Goal: Information Seeking & Learning: Find specific fact

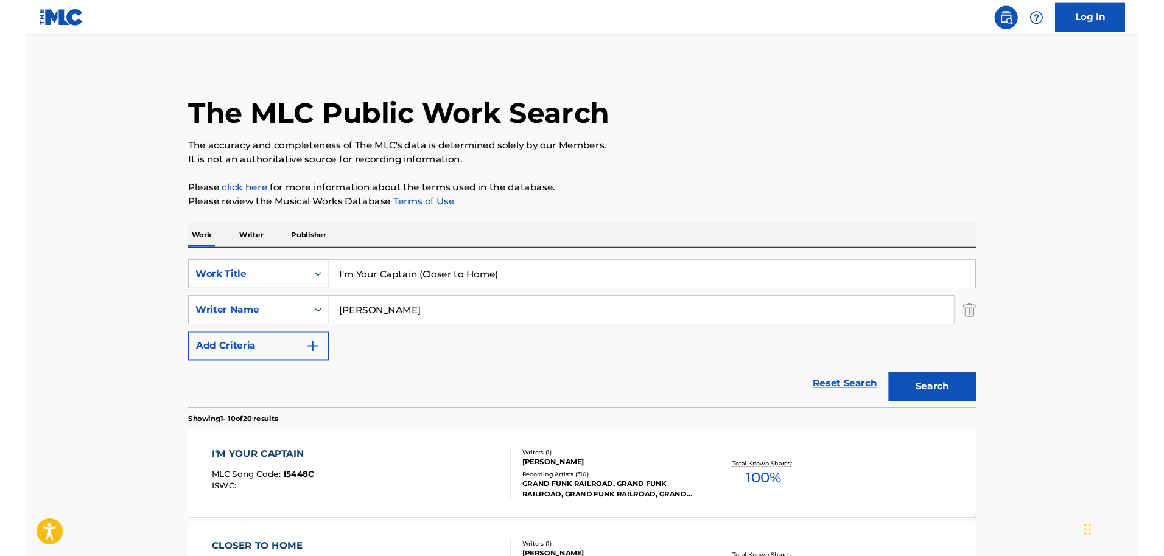
scroll to position [69, 0]
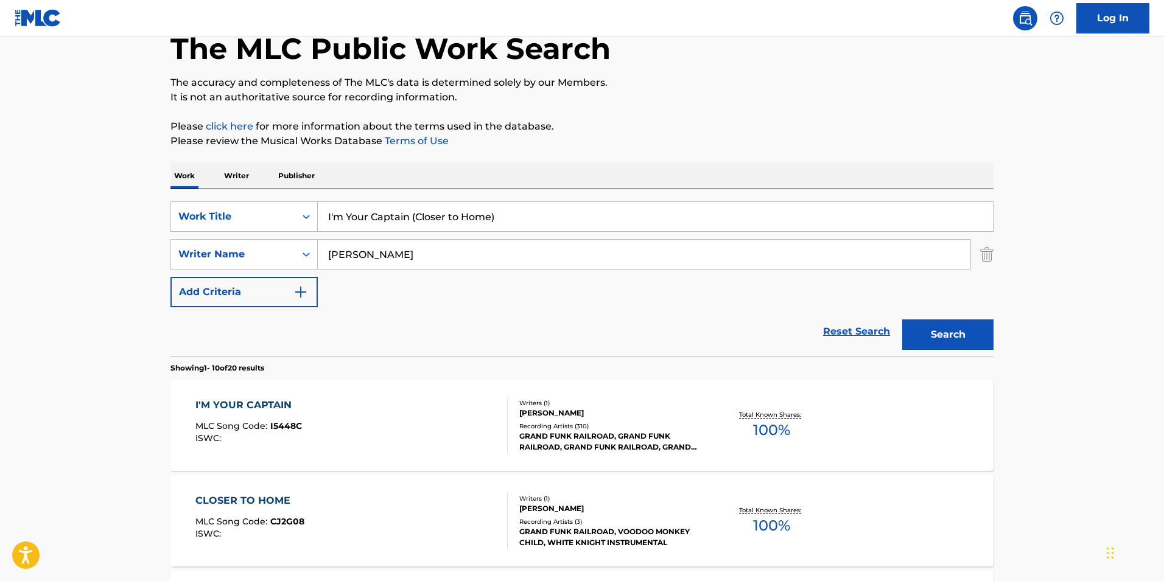
click at [467, 221] on input "I'm Your Captain (Closer to Home)" at bounding box center [655, 216] width 675 height 29
paste input "Jason Ingram, Scott Ligertwood, and Brooke Ligertwood."
click at [510, 218] on input "Jason Ingram, Scott Ligertwood, and Brooke Ligertwood." at bounding box center [655, 216] width 675 height 29
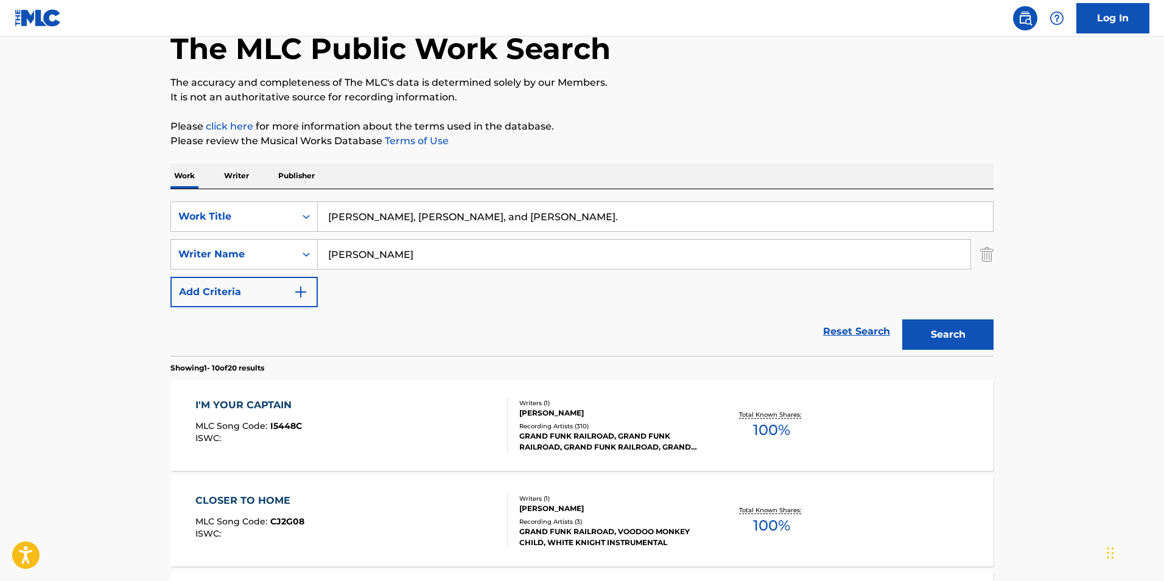
paste input "10,000 Joys"
type input "10,000 Joys"
click at [367, 253] on input "Mark farner" at bounding box center [644, 254] width 652 height 29
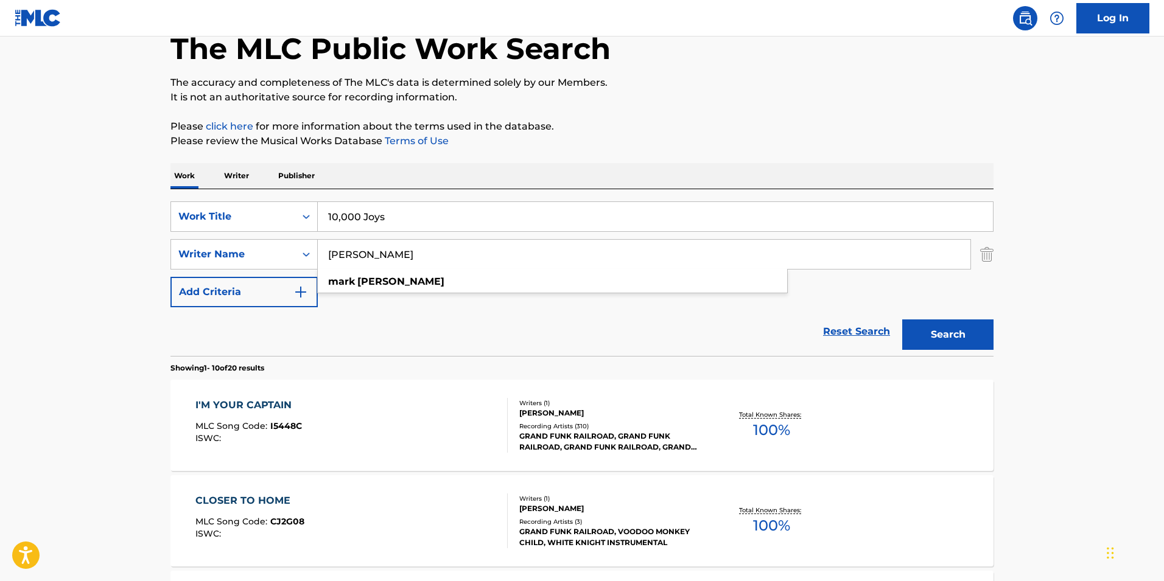
paste input "Karen Dean and Don Marsh"
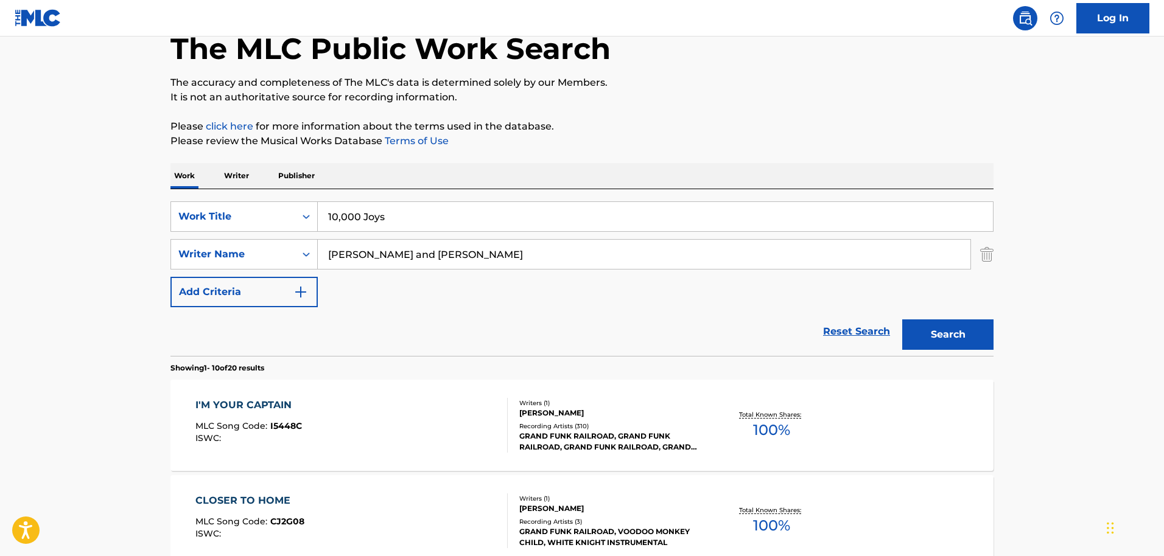
click at [465, 257] on input "Karen Dean and Don Marsh" at bounding box center [644, 254] width 652 height 29
click at [902, 320] on button "Search" at bounding box center [947, 335] width 91 height 30
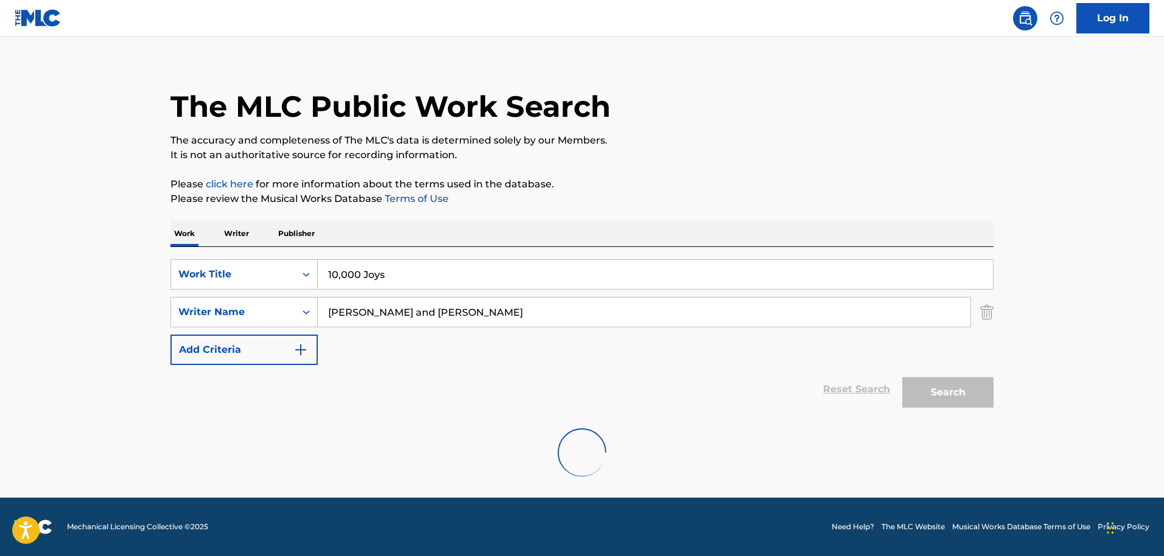
scroll to position [0, 0]
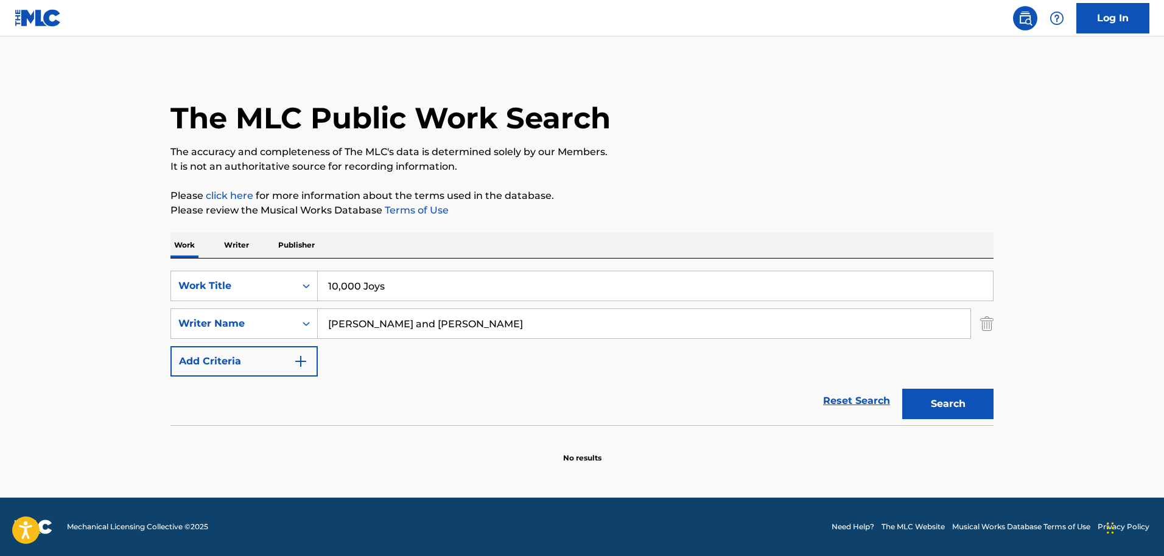
drag, startPoint x: 484, startPoint y: 327, endPoint x: 385, endPoint y: 321, distance: 99.4
click at [385, 321] on input "Karen Dean and Don Marsh" at bounding box center [644, 323] width 652 height 29
type input "Karen Dean"
click at [902, 389] on button "Search" at bounding box center [947, 404] width 91 height 30
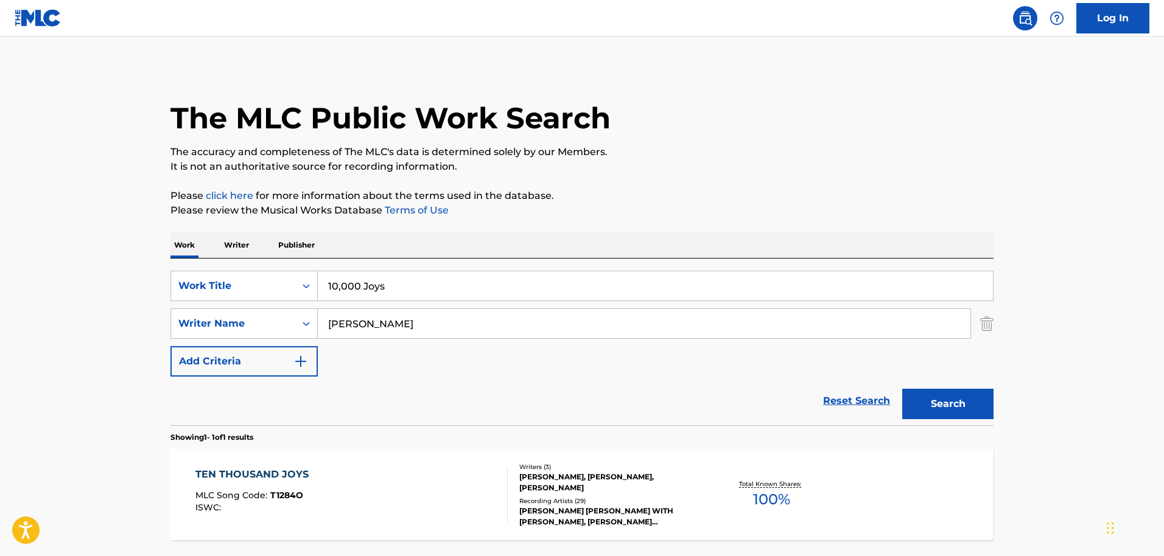
scroll to position [106, 0]
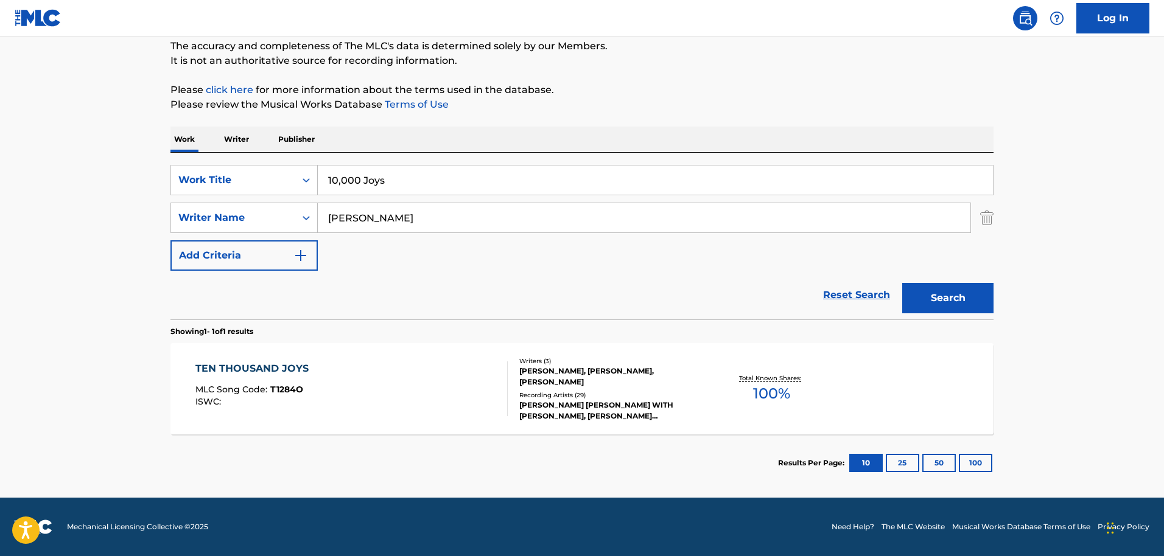
click at [355, 181] on input "10,000 Joys" at bounding box center [655, 180] width 675 height 29
paste input "I Speak Jesu"
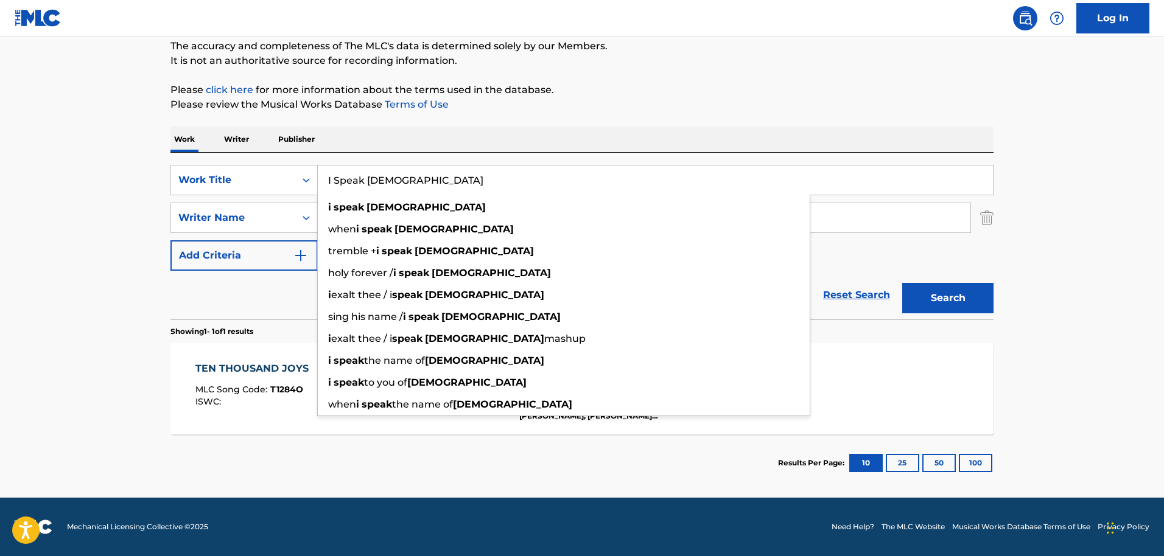
type input "I Speak Jesus"
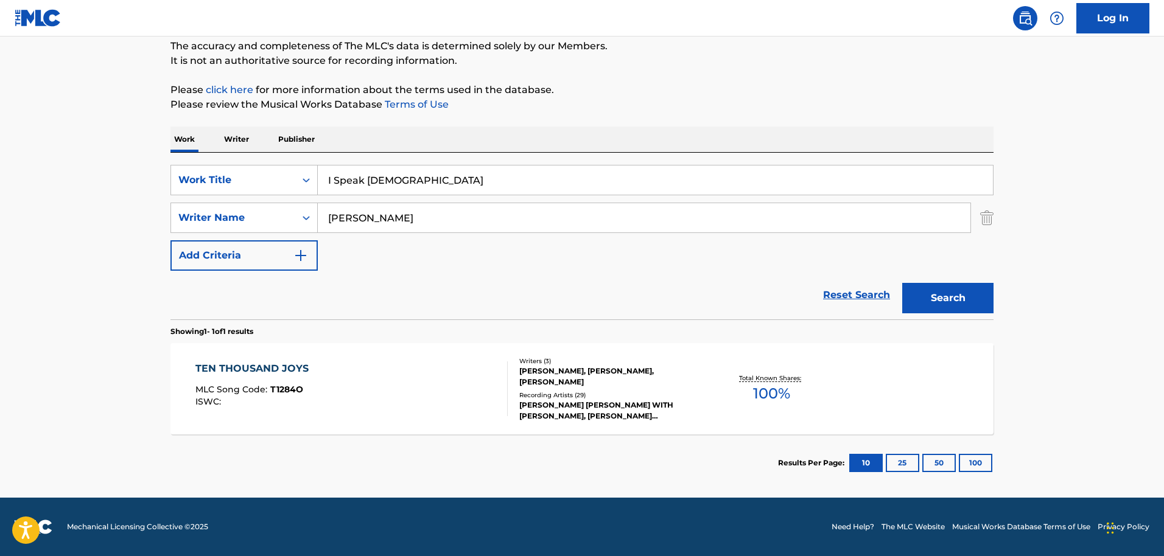
click at [352, 220] on input "Karen Dean" at bounding box center [644, 217] width 652 height 29
paste input "Raina Pratt"
type input "Raina Pratt"
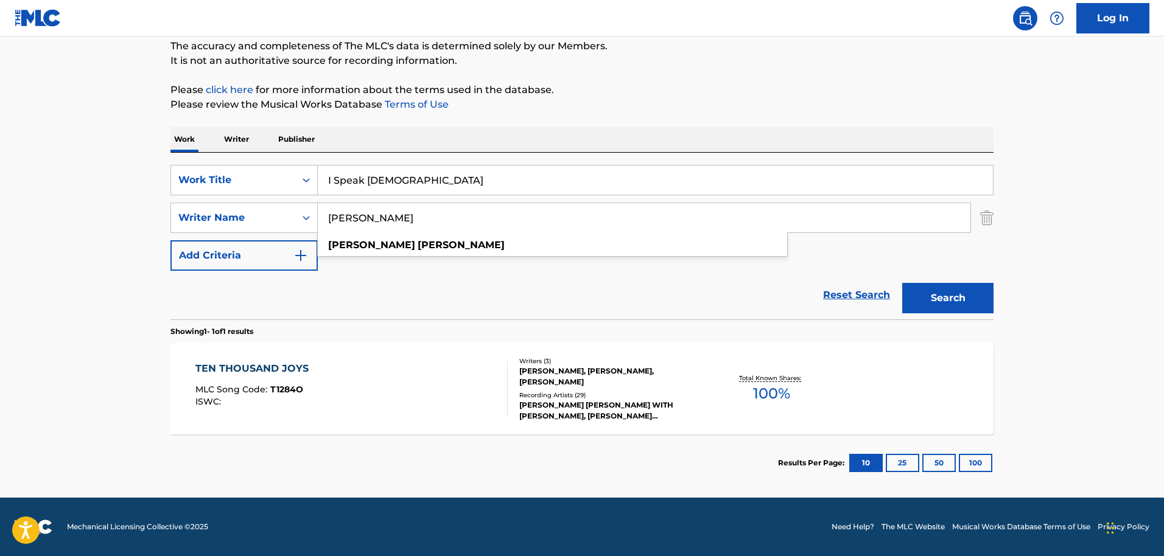
click at [902, 283] on button "Search" at bounding box center [947, 298] width 91 height 30
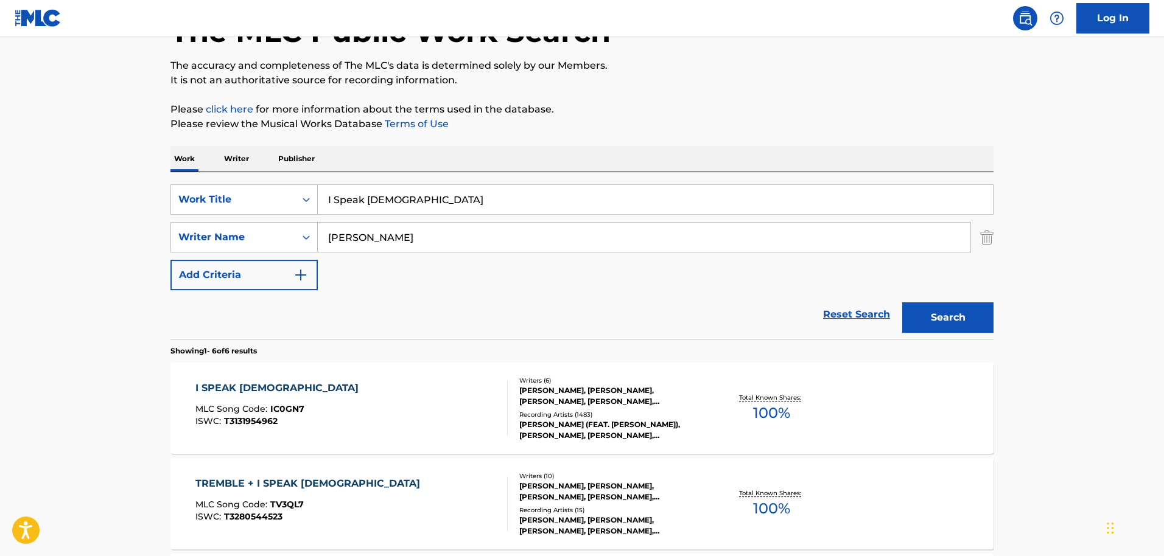
scroll to position [136, 0]
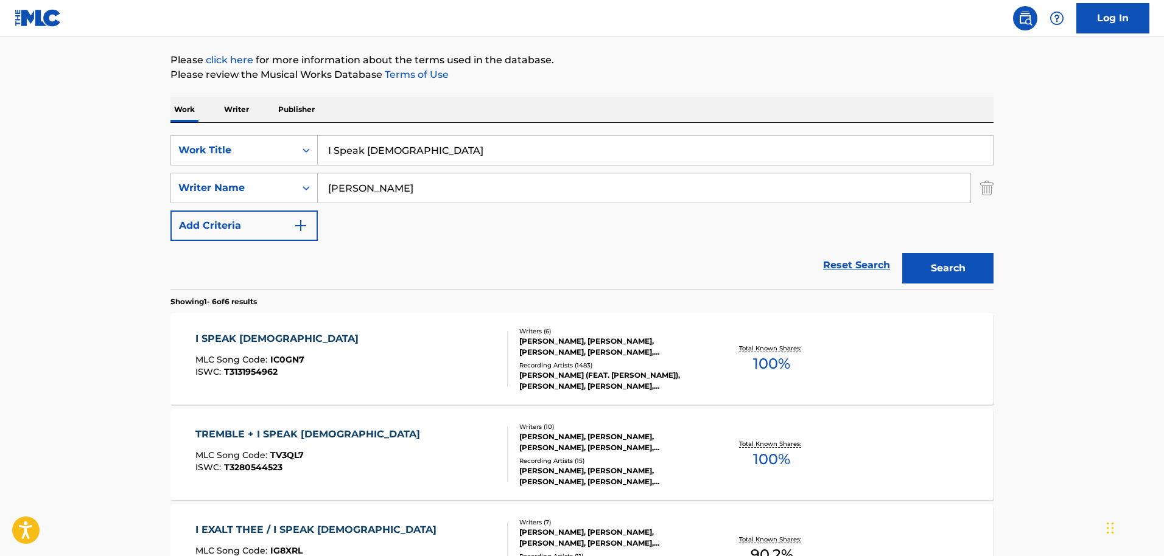
click at [356, 152] on input "I Speak Jesus" at bounding box center [655, 150] width 675 height 29
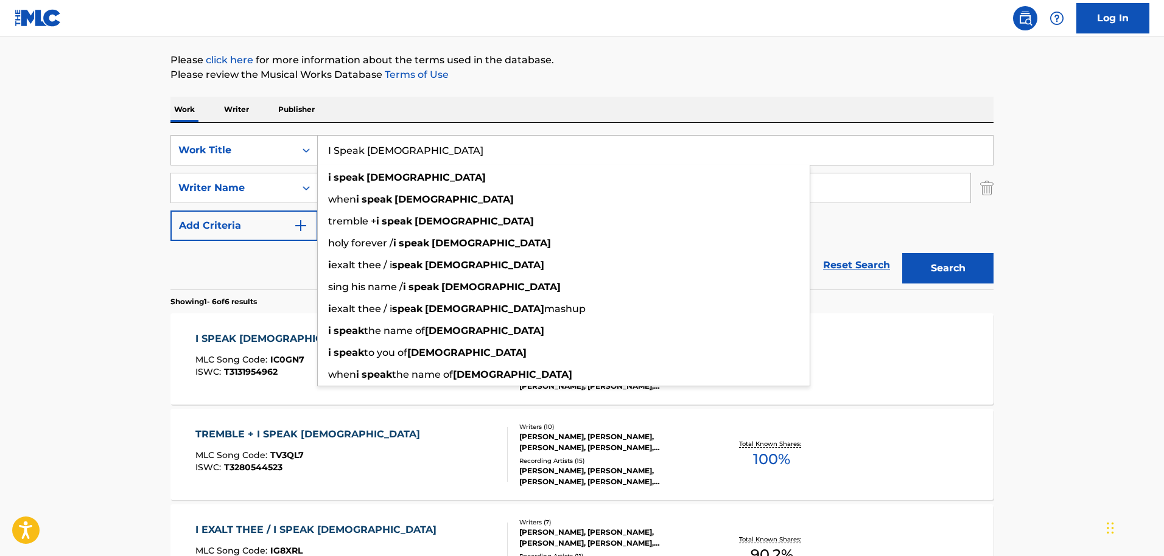
click at [356, 152] on input "I Speak Jesus" at bounding box center [655, 150] width 675 height 29
paste input "King of King"
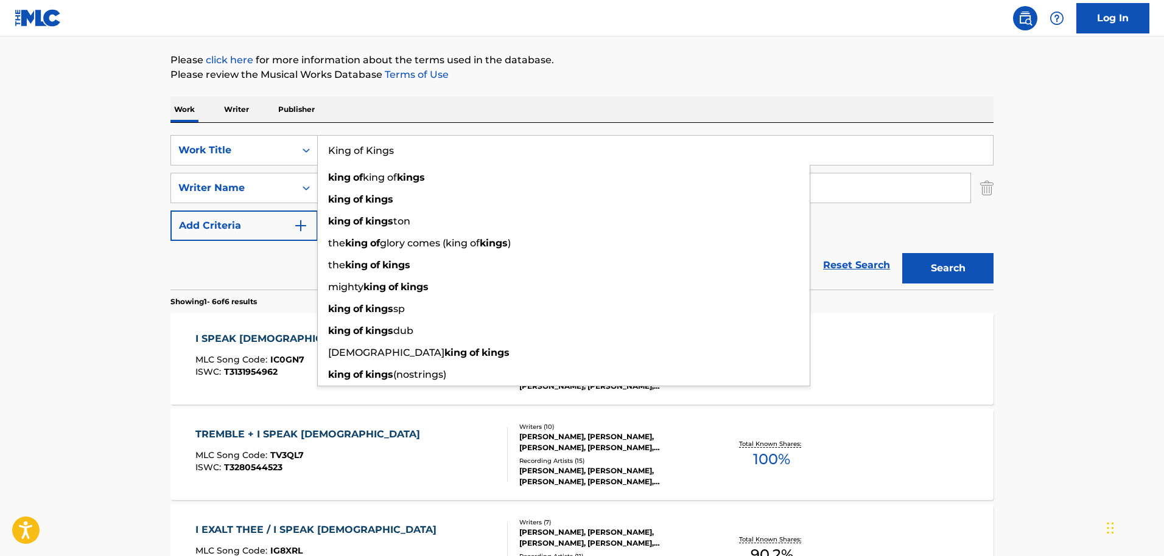
type input "King of Kings"
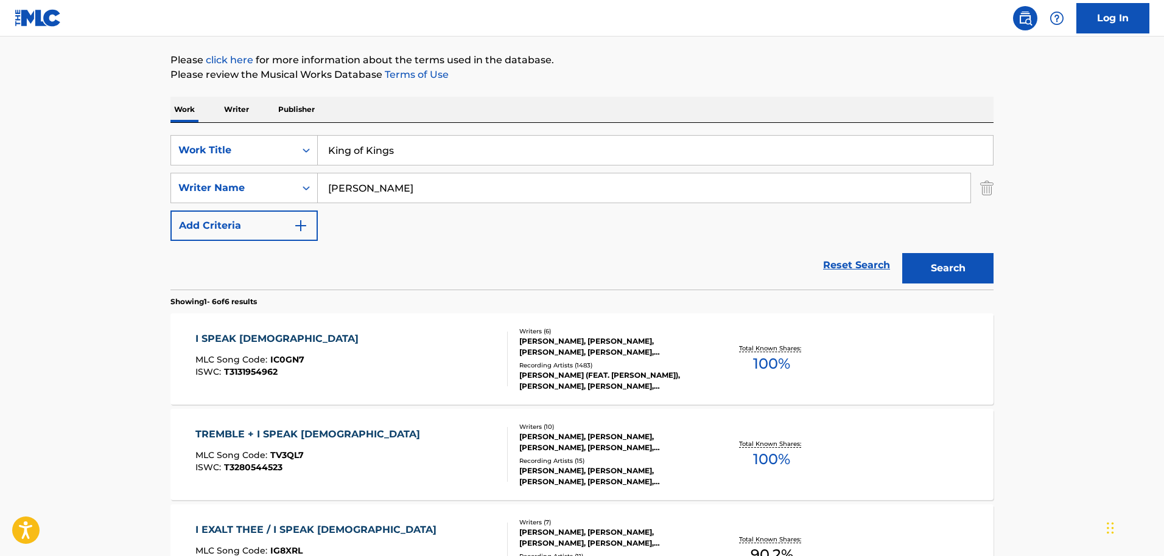
click at [359, 190] on input "Raina Pratt" at bounding box center [644, 187] width 652 height 29
paste input "Jason Ingram"
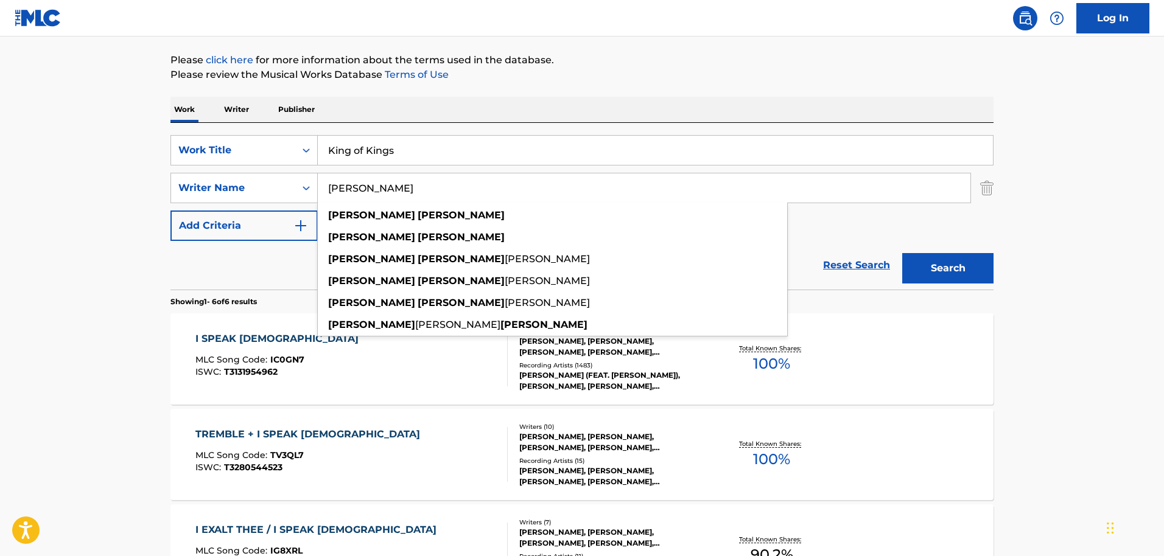
type input "Jason Ingram"
click at [902, 253] on button "Search" at bounding box center [947, 268] width 91 height 30
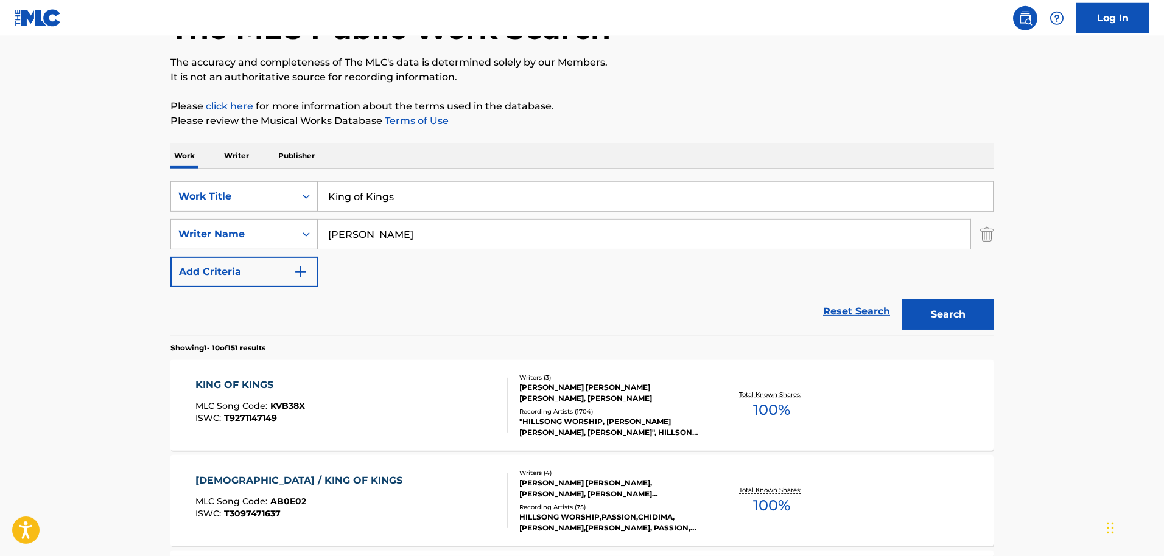
scroll to position [186, 0]
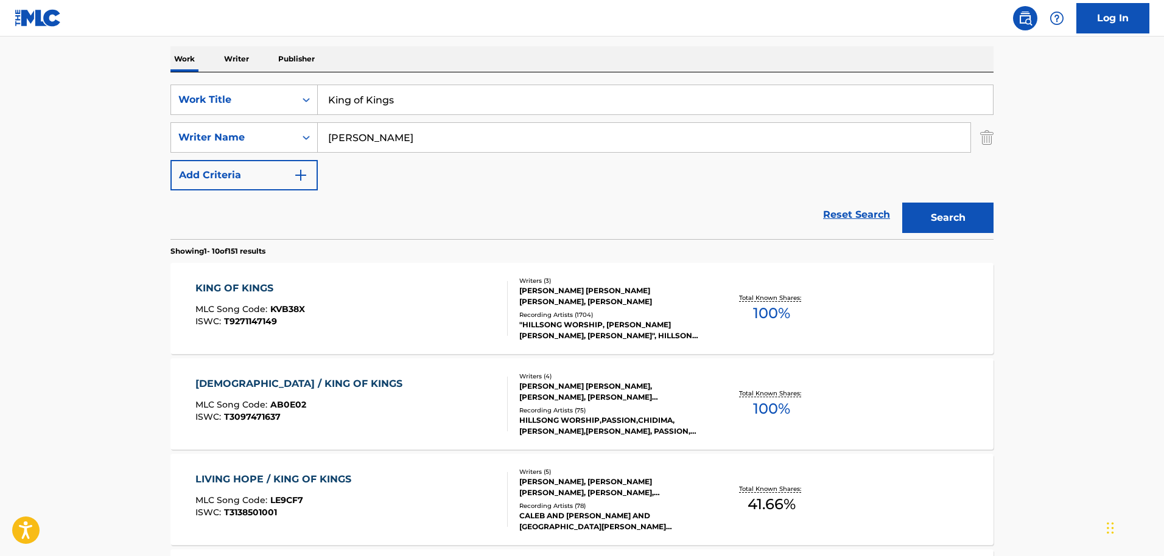
click at [245, 287] on div "KING OF KINGS" at bounding box center [250, 288] width 110 height 15
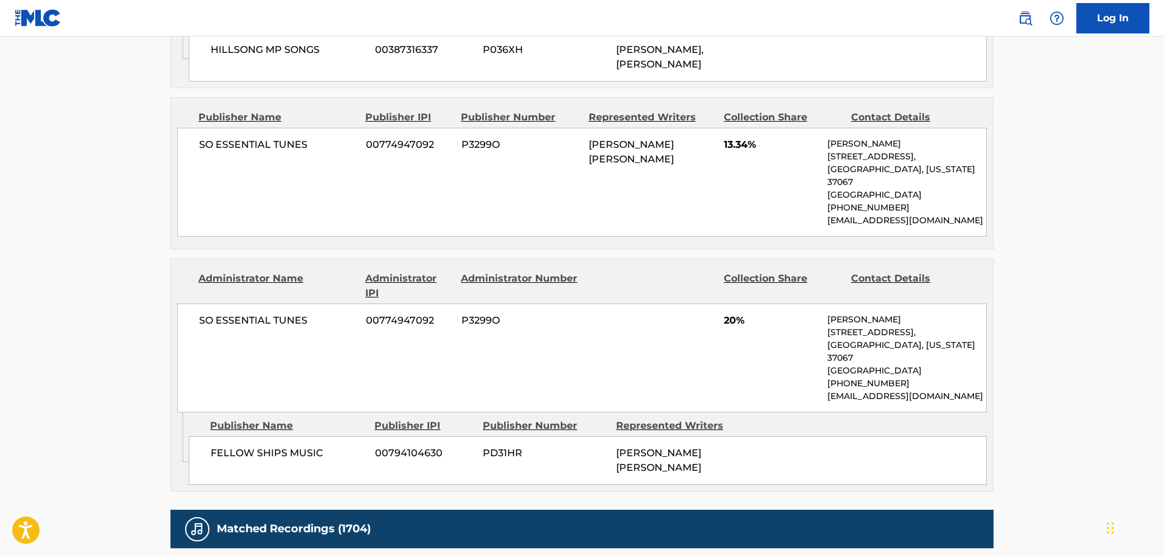
scroll to position [621, 0]
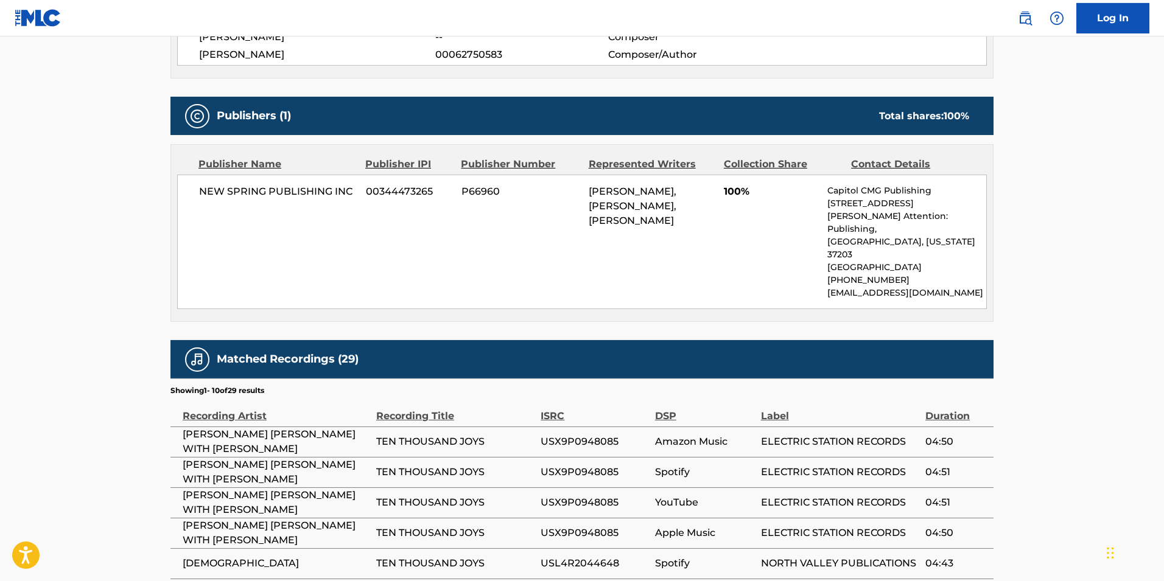
scroll to position [497, 0]
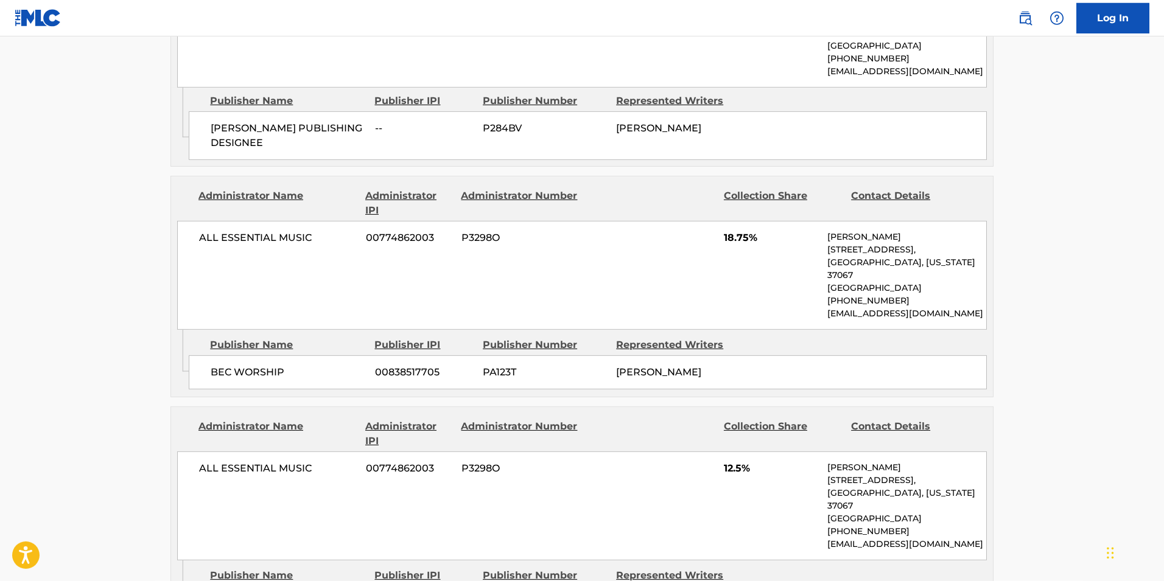
scroll to position [1862, 0]
